Goal: Task Accomplishment & Management: Complete application form

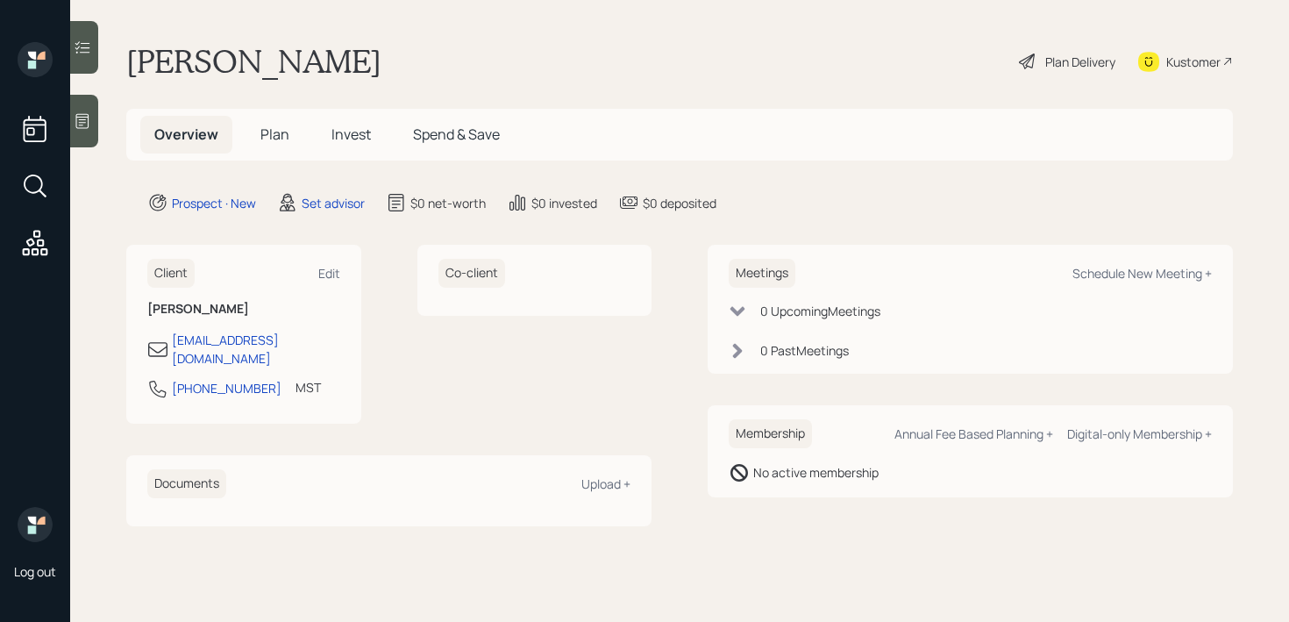
click at [94, 120] on div at bounding box center [84, 121] width 28 height 53
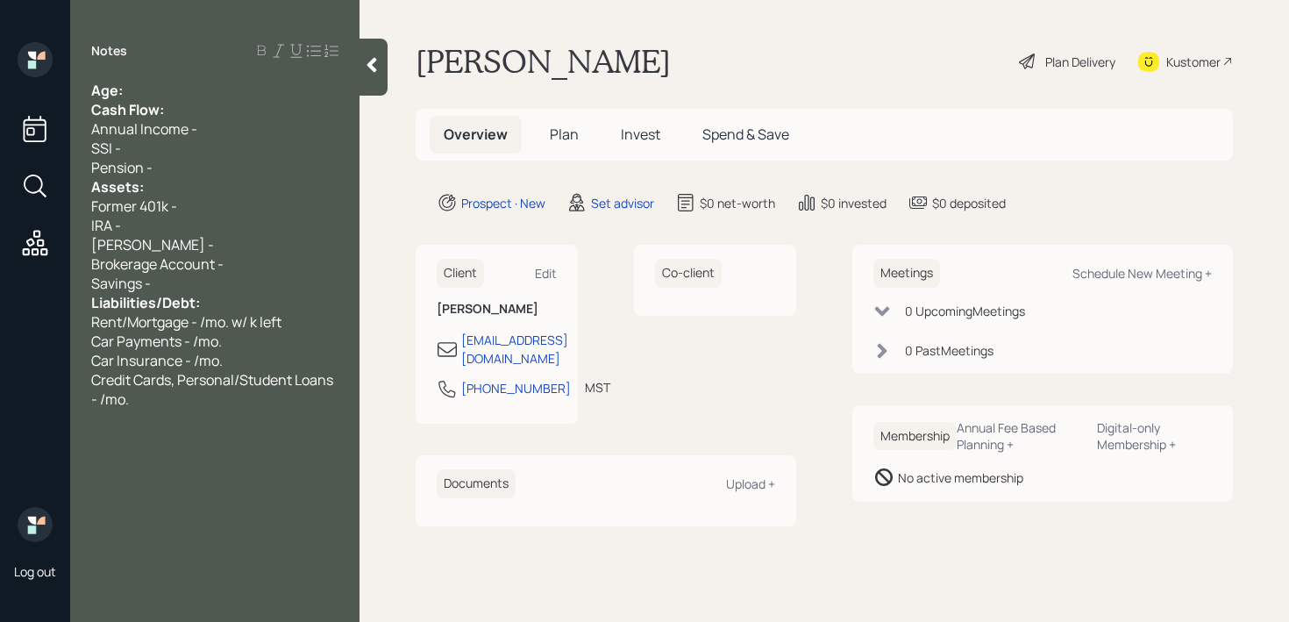
click at [186, 87] on div "Age:" at bounding box center [214, 90] width 247 height 19
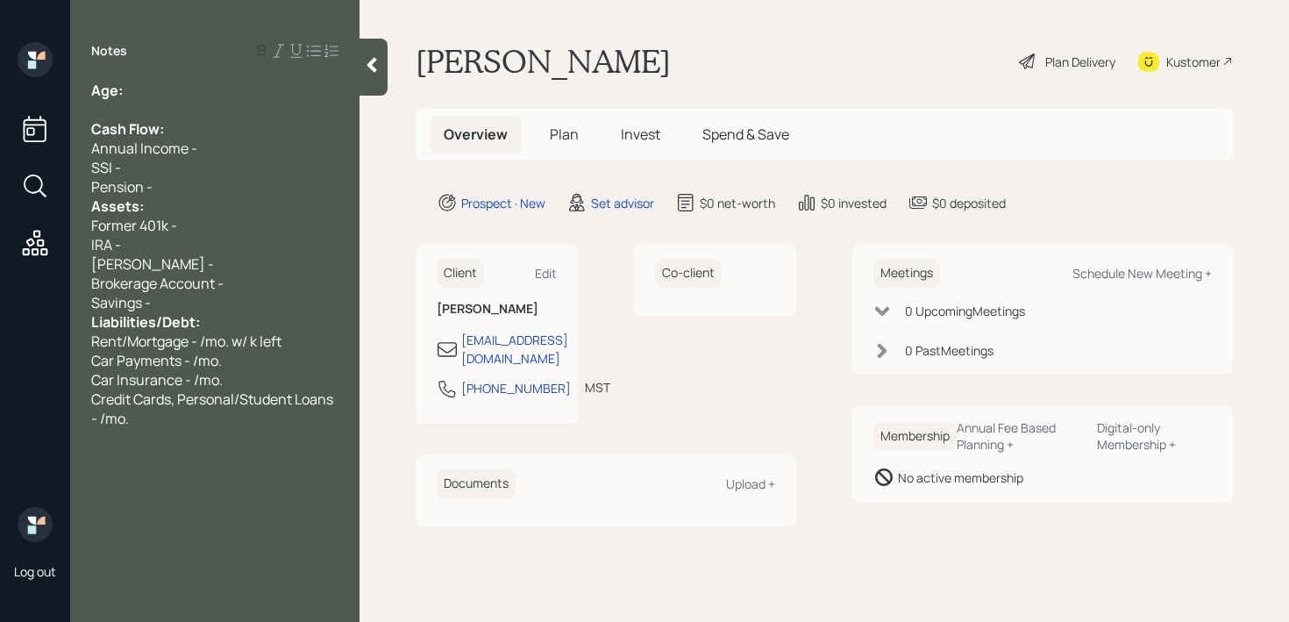
click at [217, 186] on div "Pension -" at bounding box center [214, 186] width 247 height 19
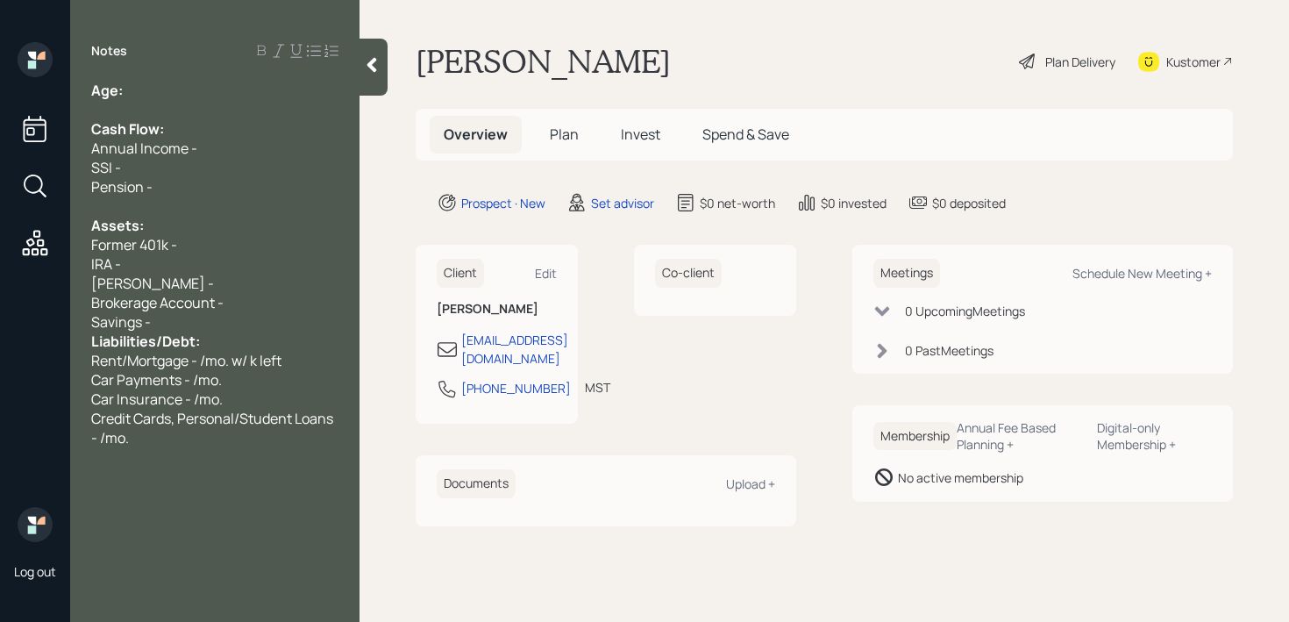
click at [212, 315] on div "Savings -" at bounding box center [214, 321] width 247 height 19
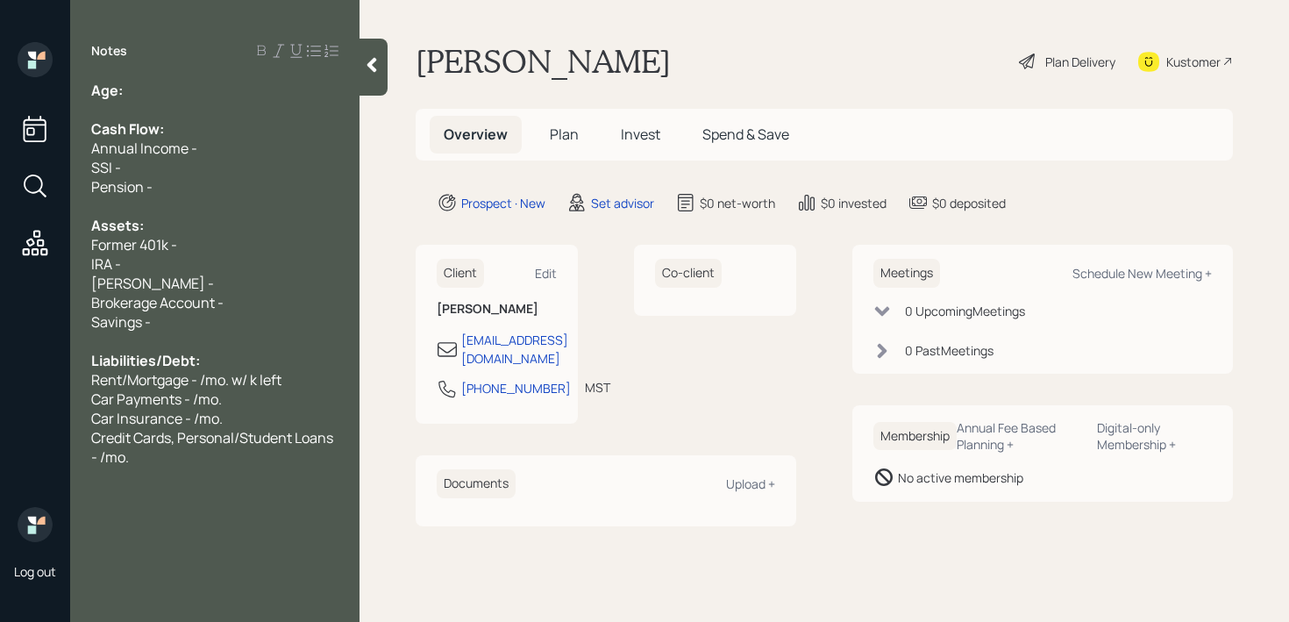
click at [189, 254] on div "IRA -" at bounding box center [214, 263] width 247 height 19
click at [210, 285] on div "[PERSON_NAME] -" at bounding box center [214, 283] width 247 height 19
click at [154, 289] on span "[PERSON_NAME] -" at bounding box center [152, 283] width 123 height 19
click at [249, 304] on div "Brokerage Account -" at bounding box center [214, 302] width 247 height 19
click at [243, 320] on div "Savings -" at bounding box center [214, 321] width 247 height 19
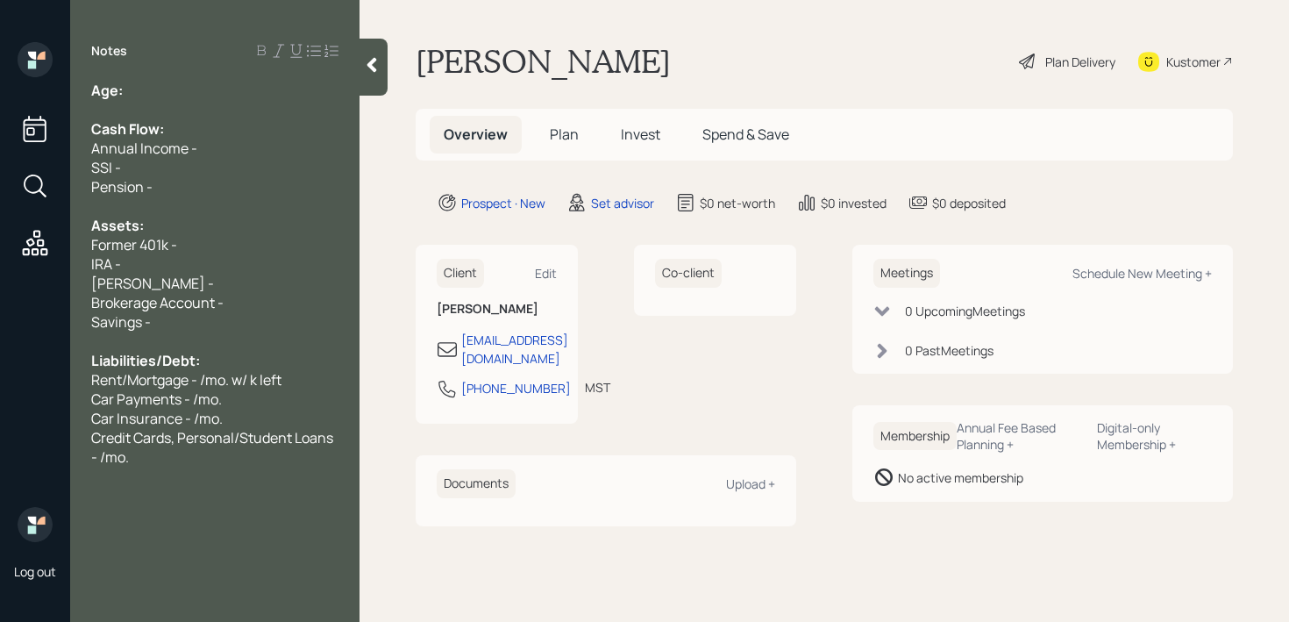
click at [243, 364] on div "Liabilities/Debt:" at bounding box center [214, 360] width 247 height 19
click at [244, 378] on span "Rent/Mortgage - /mo. w/ k left" at bounding box center [186, 379] width 190 height 19
click at [244, 430] on span "Credit Cards, Personal/Student Loans - /mo." at bounding box center [213, 447] width 245 height 39
click at [218, 85] on div "Age:" at bounding box center [214, 90] width 247 height 19
click at [218, 180] on div "Pension -" at bounding box center [214, 186] width 247 height 19
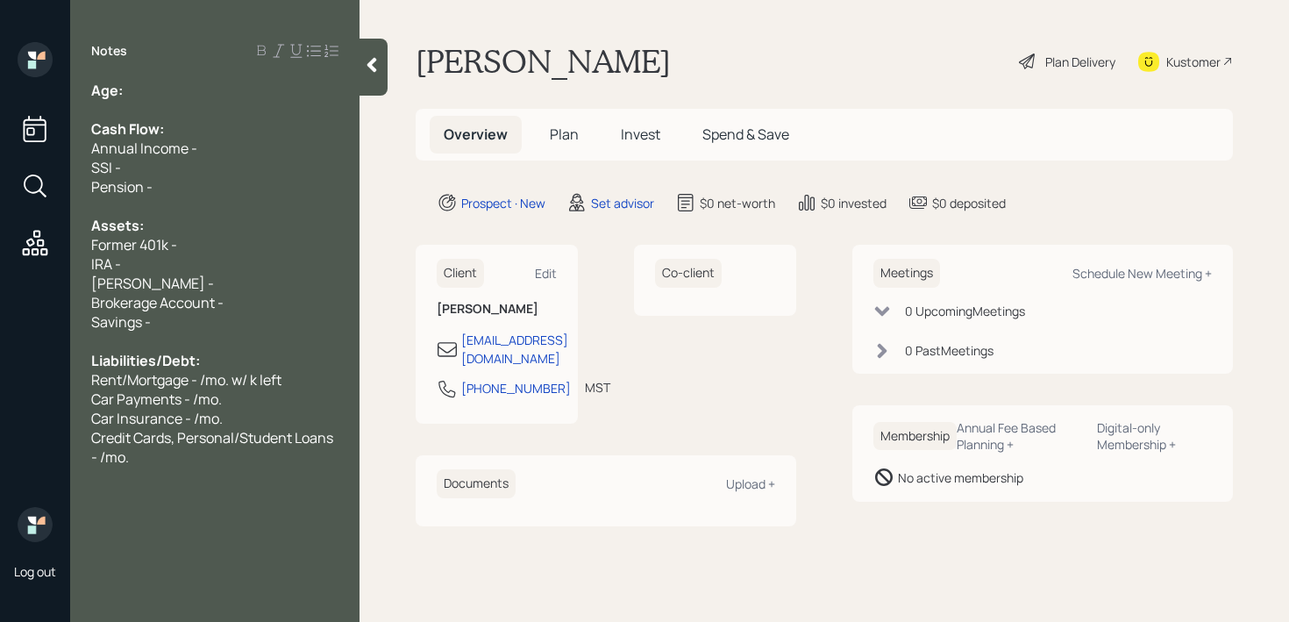
click at [218, 239] on div "Former 401k -" at bounding box center [214, 244] width 247 height 19
click at [218, 283] on div "[PERSON_NAME] -" at bounding box center [214, 283] width 247 height 19
click at [222, 301] on span "Brokerage Account -" at bounding box center [157, 302] width 132 height 19
click at [225, 301] on div "Brokerage Account -" at bounding box center [214, 302] width 247 height 19
click at [203, 310] on span "Brokerage Account -" at bounding box center [157, 302] width 132 height 19
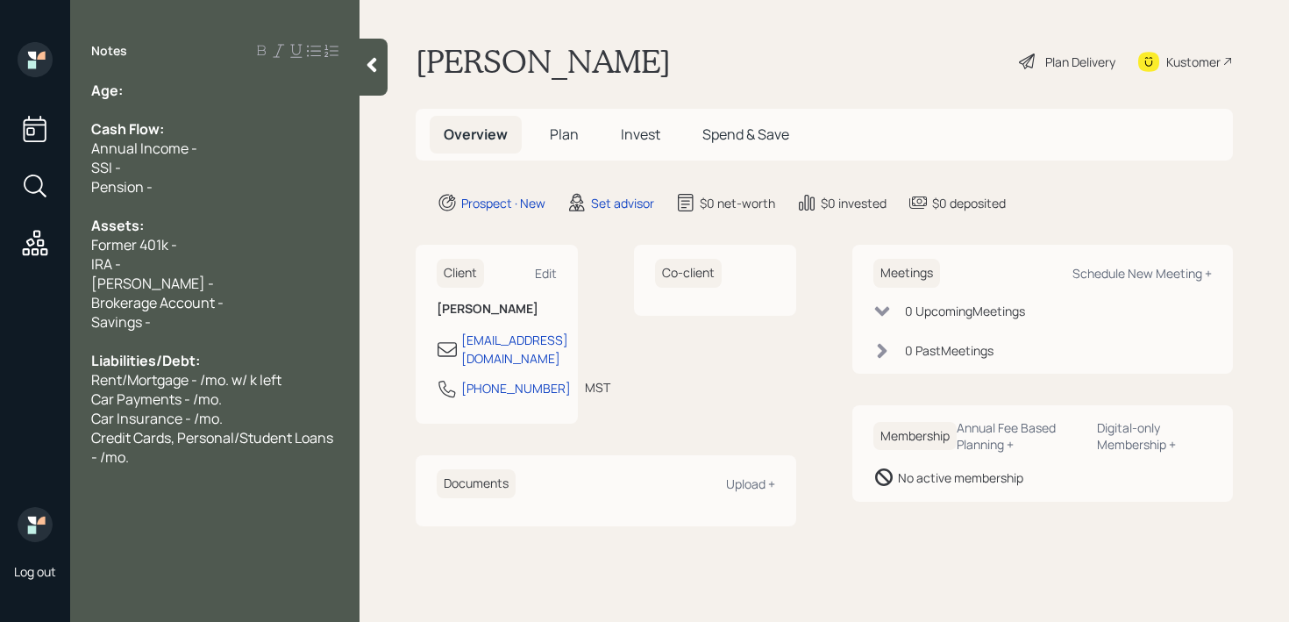
click at [203, 323] on div "Savings -" at bounding box center [214, 321] width 247 height 19
click at [266, 363] on div "Liabilities/Debt:" at bounding box center [214, 360] width 247 height 19
click at [266, 395] on div "Car Payments - /mo." at bounding box center [214, 398] width 247 height 19
click at [266, 414] on div "Car Insurance - /mo." at bounding box center [214, 418] width 247 height 19
click at [267, 426] on div "Car Insurance - /mo." at bounding box center [214, 418] width 247 height 19
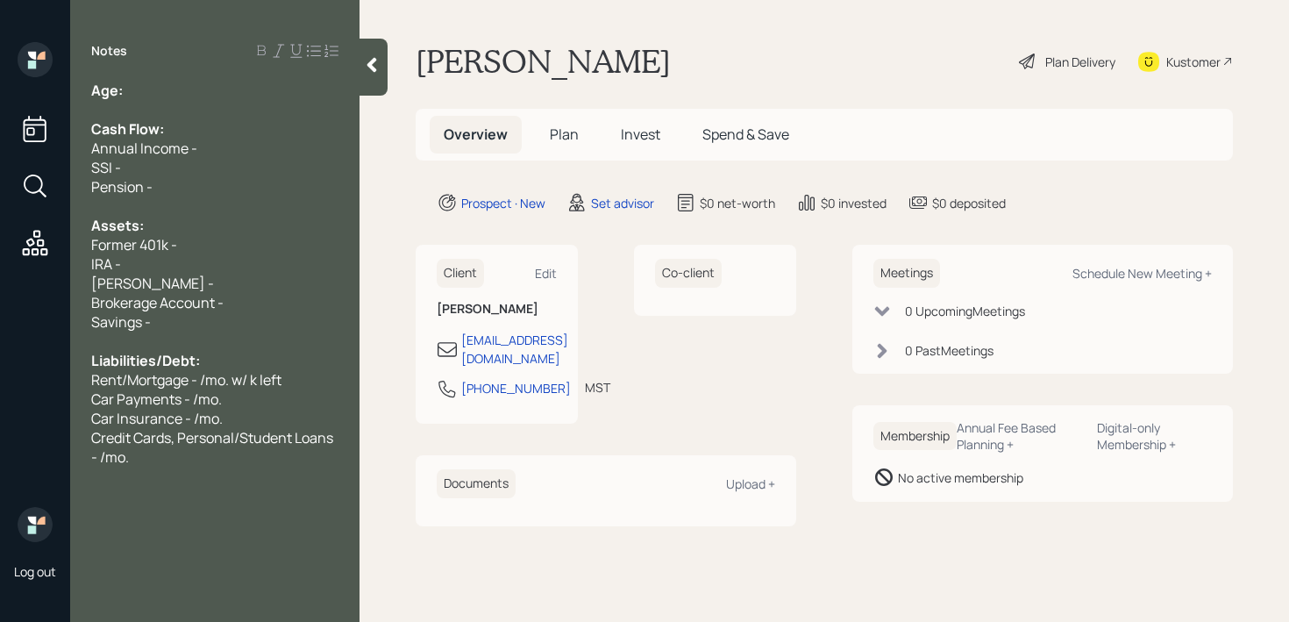
click at [267, 435] on span "Credit Cards, Personal/Student Loans - /mo." at bounding box center [213, 447] width 245 height 39
click at [258, 468] on div "Notes Age: Cash Flow: Annual Income - SSI - Pension - Assets: Former 401k - IRA…" at bounding box center [214, 321] width 289 height 559
click at [257, 329] on div "Savings -" at bounding box center [214, 321] width 247 height 19
click at [243, 289] on div "[PERSON_NAME] -" at bounding box center [214, 283] width 247 height 19
click at [212, 280] on div "[PERSON_NAME] -" at bounding box center [214, 283] width 247 height 19
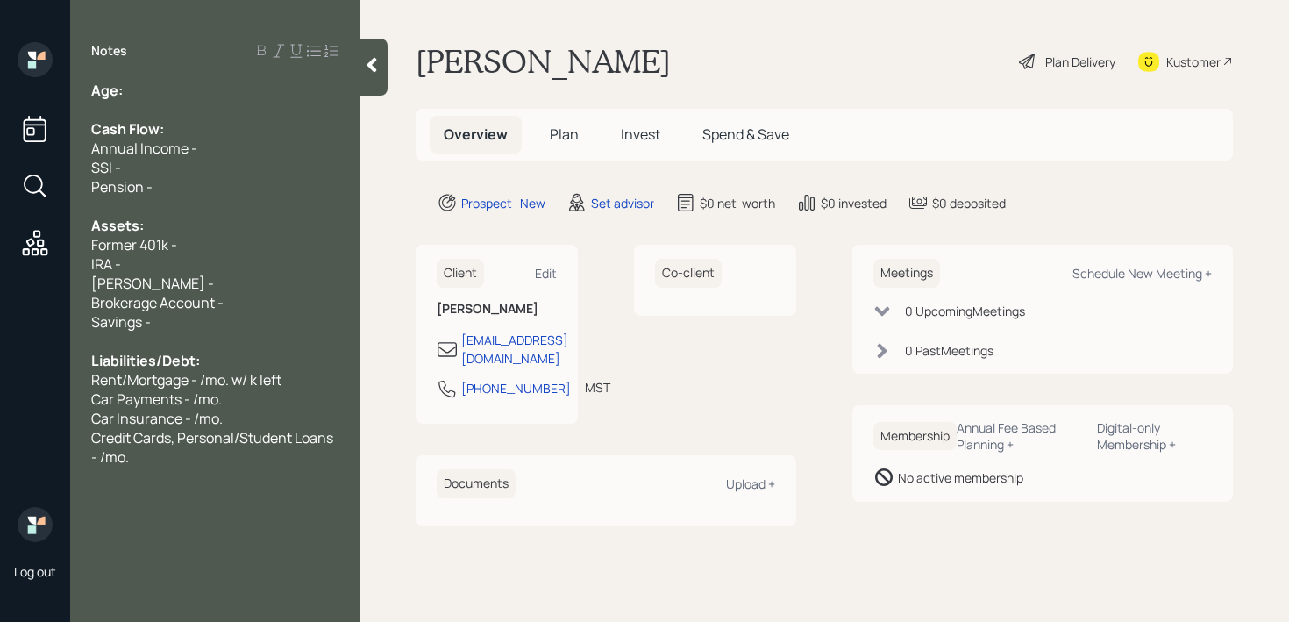
click at [182, 232] on div "Assets:" at bounding box center [214, 225] width 247 height 19
click at [190, 242] on div "Former 401k -" at bounding box center [214, 244] width 247 height 19
click at [179, 256] on div "IRA -" at bounding box center [214, 263] width 247 height 19
click at [179, 267] on div "IRA -" at bounding box center [214, 263] width 247 height 19
click at [179, 283] on div "[PERSON_NAME] -" at bounding box center [214, 283] width 247 height 19
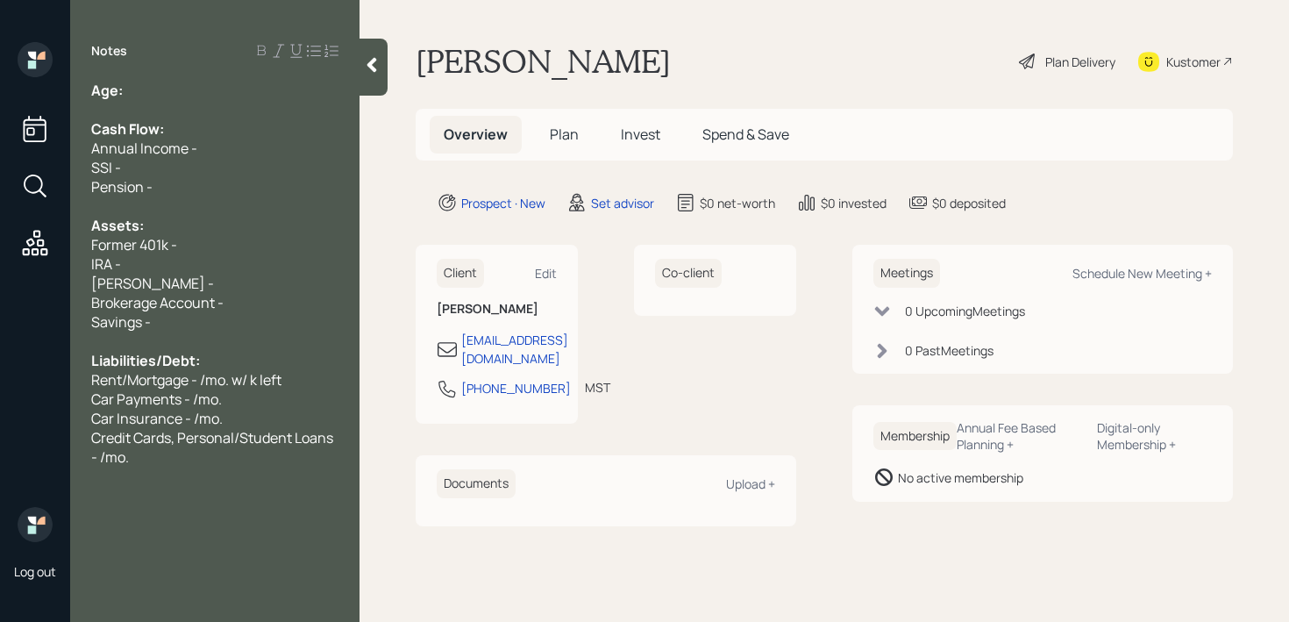
click at [206, 288] on div "[PERSON_NAME] -" at bounding box center [214, 283] width 247 height 19
click at [225, 290] on div "[PERSON_NAME] -" at bounding box center [214, 283] width 247 height 19
click at [231, 296] on div "Brokerage Account -" at bounding box center [214, 302] width 247 height 19
click at [217, 285] on div "[PERSON_NAME] -" at bounding box center [214, 283] width 247 height 19
click at [184, 254] on div "IRA -" at bounding box center [214, 263] width 247 height 19
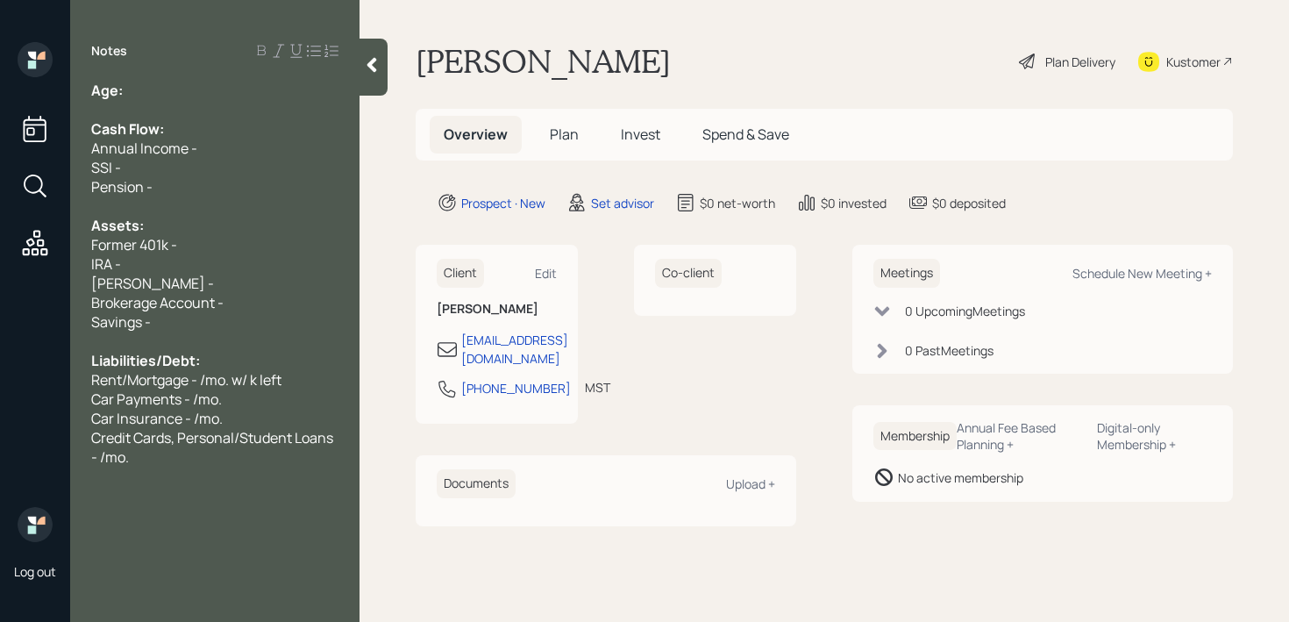
click at [211, 249] on div "Former 401k -" at bounding box center [214, 244] width 247 height 19
click at [188, 216] on div "Assets:" at bounding box center [214, 225] width 247 height 19
click at [187, 194] on div "Pension -" at bounding box center [214, 186] width 247 height 19
click at [168, 164] on div "SSI -" at bounding box center [214, 167] width 247 height 19
click at [222, 156] on div "Annual Income -" at bounding box center [214, 148] width 247 height 19
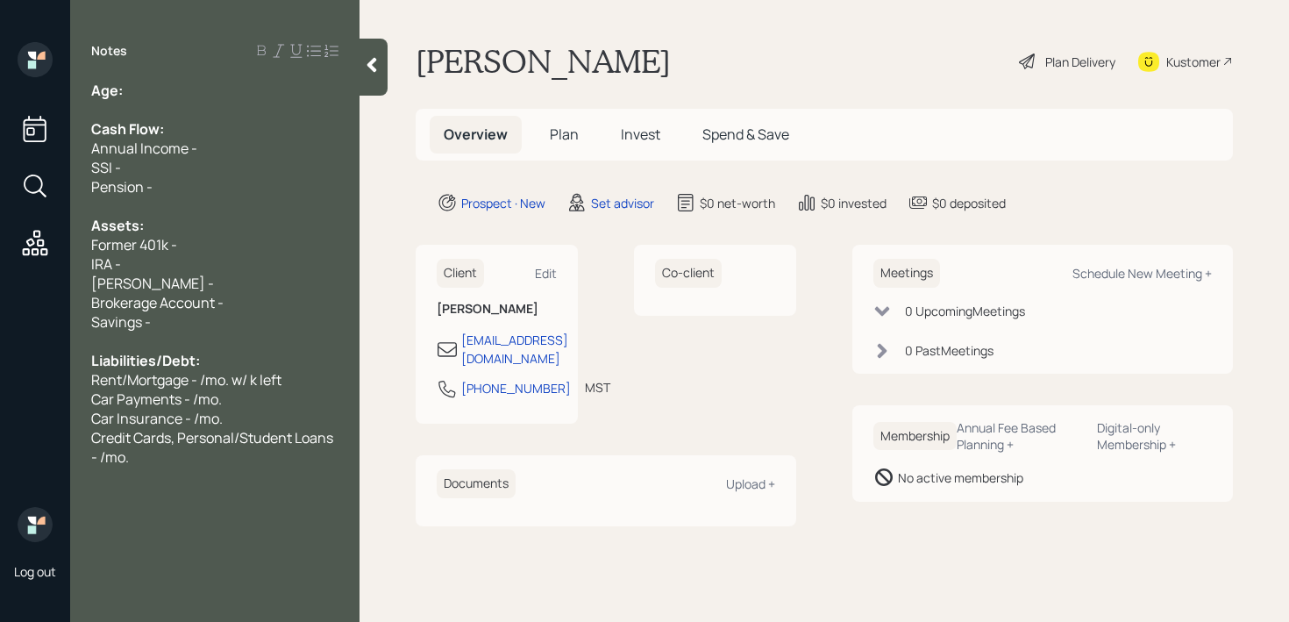
click at [222, 149] on div "Annual Income -" at bounding box center [214, 148] width 247 height 19
click at [206, 172] on div "SSI -" at bounding box center [214, 167] width 247 height 19
click at [192, 205] on div at bounding box center [214, 205] width 247 height 19
click at [193, 188] on div "Pension -" at bounding box center [214, 186] width 247 height 19
click at [212, 240] on div "Former 401k -" at bounding box center [214, 244] width 247 height 19
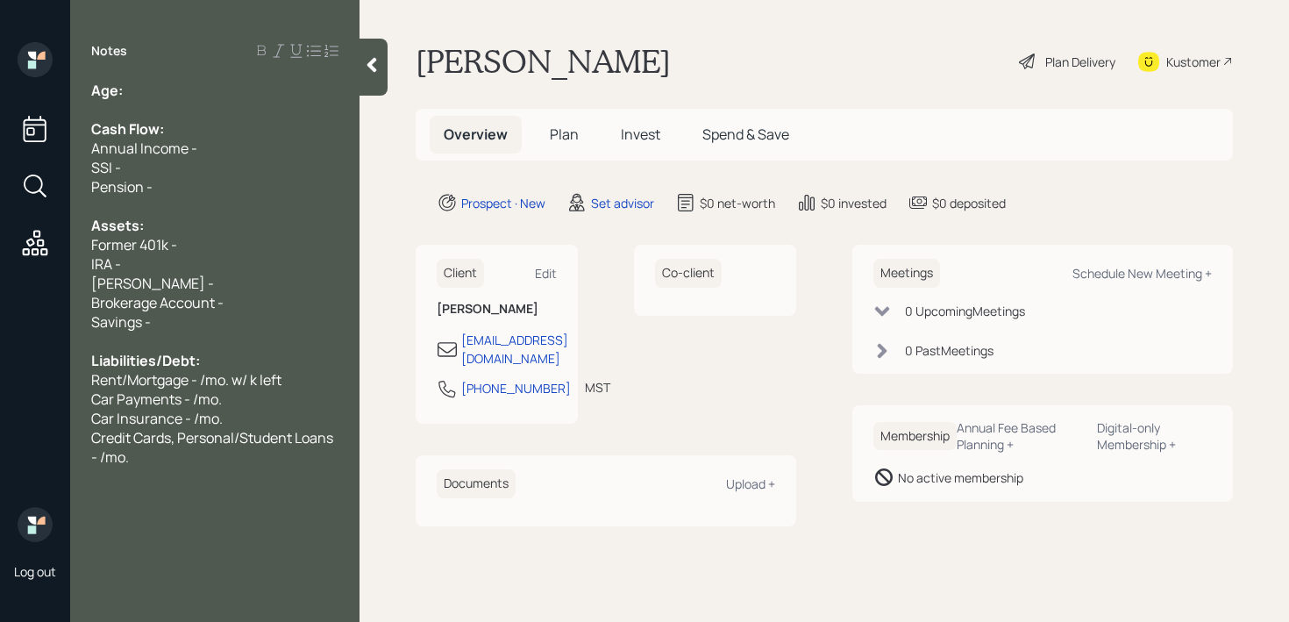
click at [212, 276] on div "[PERSON_NAME] -" at bounding box center [214, 283] width 247 height 19
click at [162, 267] on div "IRA -" at bounding box center [214, 263] width 247 height 19
click at [225, 297] on div "Brokerage Account -" at bounding box center [214, 302] width 247 height 19
